Goal: Transaction & Acquisition: Book appointment/travel/reservation

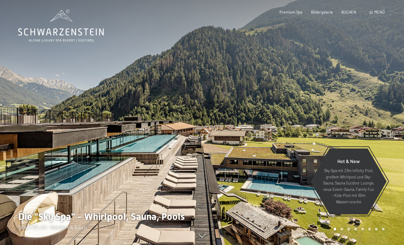
click at [380, 11] on span "Menü" at bounding box center [380, 12] width 10 height 5
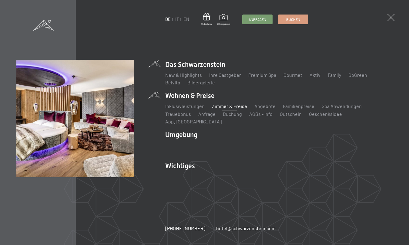
click at [231, 109] on link "Zimmer & Preise" at bounding box center [229, 106] width 35 height 6
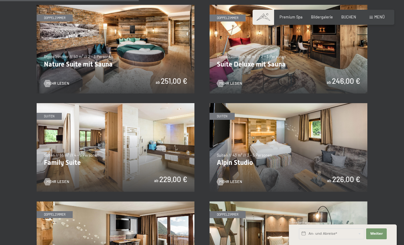
scroll to position [515, 0]
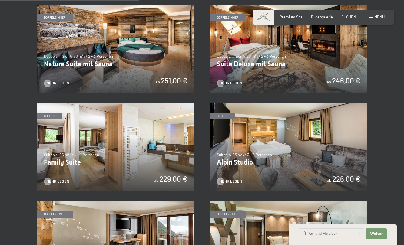
click at [175, 153] on img at bounding box center [116, 147] width 158 height 89
click at [165, 125] on img at bounding box center [116, 147] width 158 height 89
click at [120, 156] on img at bounding box center [116, 147] width 158 height 89
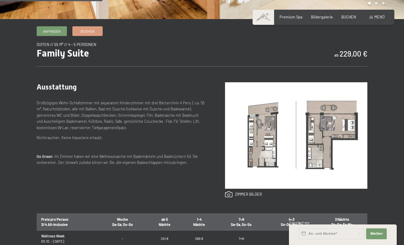
scroll to position [182, 0]
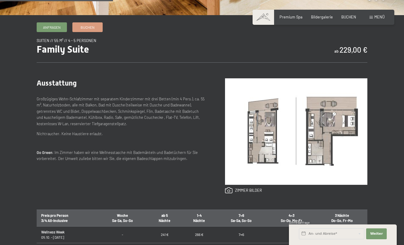
click at [307, 159] on img at bounding box center [296, 131] width 142 height 107
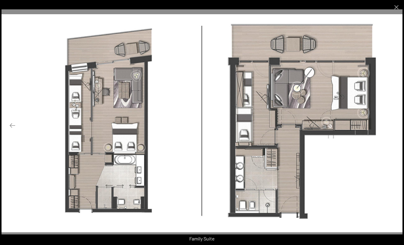
click at [390, 128] on button "Next slide" at bounding box center [391, 126] width 13 height 12
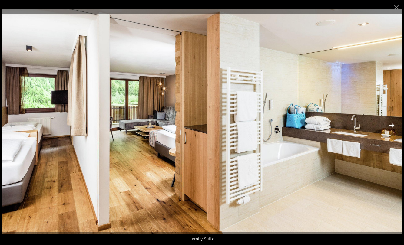
click at [392, 124] on button "Next slide" at bounding box center [391, 126] width 13 height 12
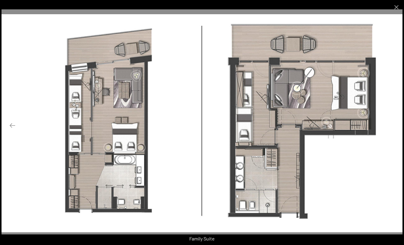
click at [392, 125] on button "Next slide" at bounding box center [391, 126] width 13 height 12
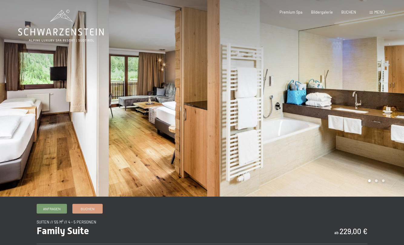
click at [390, 152] on div at bounding box center [303, 98] width 202 height 197
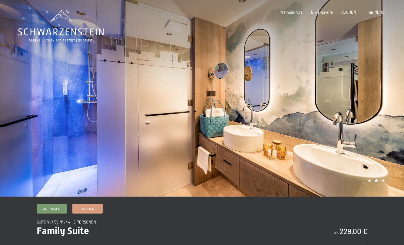
click at [390, 152] on div at bounding box center [303, 98] width 202 height 197
